Goal: Task Accomplishment & Management: Manage account settings

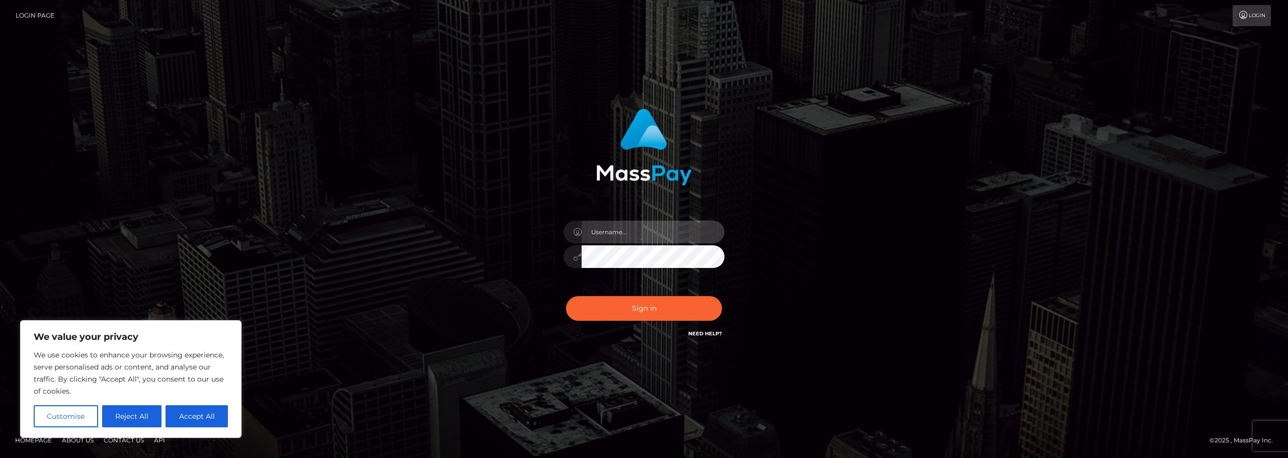
click at [620, 235] on input "text" at bounding box center [653, 232] width 143 height 23
type input "[DATE]"
click at [650, 307] on button "Sign in" at bounding box center [644, 308] width 156 height 25
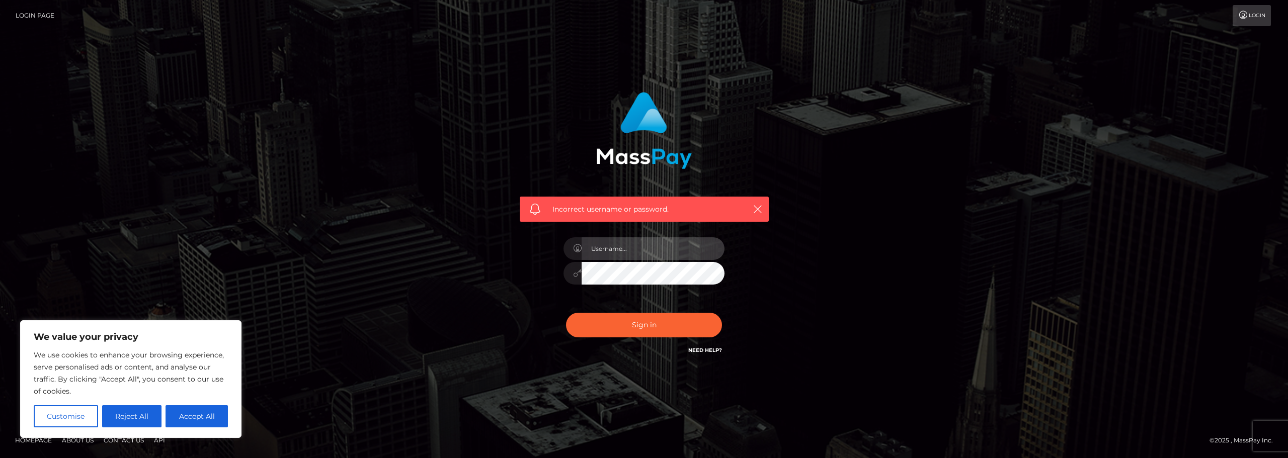
click at [632, 250] on input "text" at bounding box center [653, 249] width 143 height 23
type input "[DATE]"
click at [190, 421] on button "Accept All" at bounding box center [197, 417] width 62 height 22
checkbox input "true"
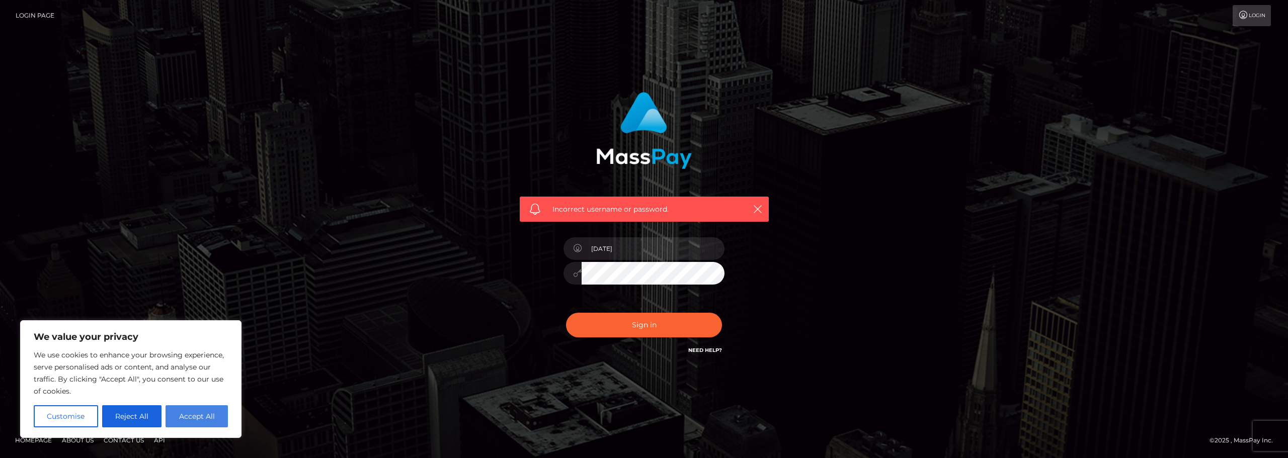
checkbox input "true"
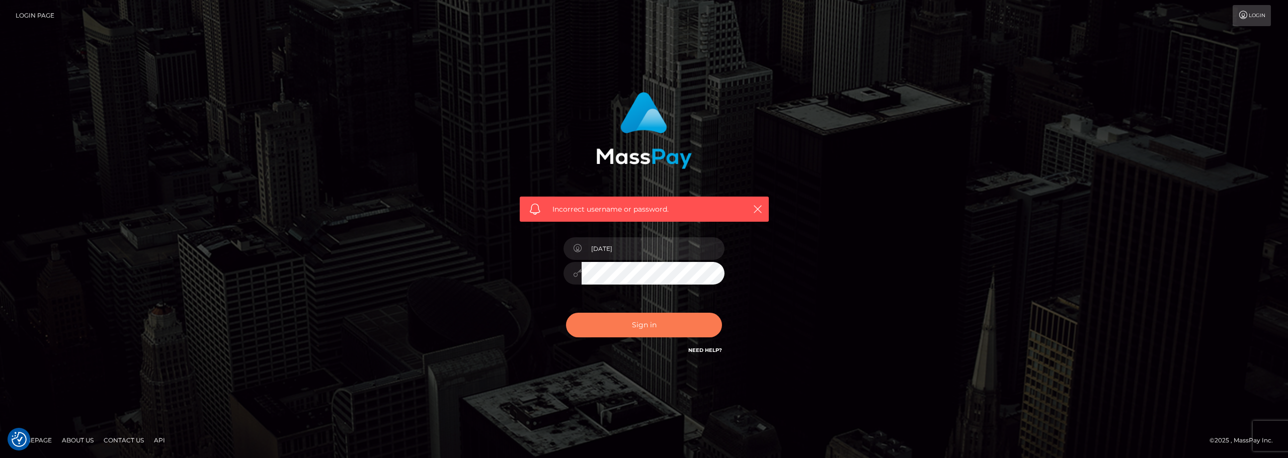
click at [634, 325] on button "Sign in" at bounding box center [644, 325] width 156 height 25
click at [1253, 13] on link "Login" at bounding box center [1252, 15] width 38 height 21
